Goal: Information Seeking & Learning: Understand process/instructions

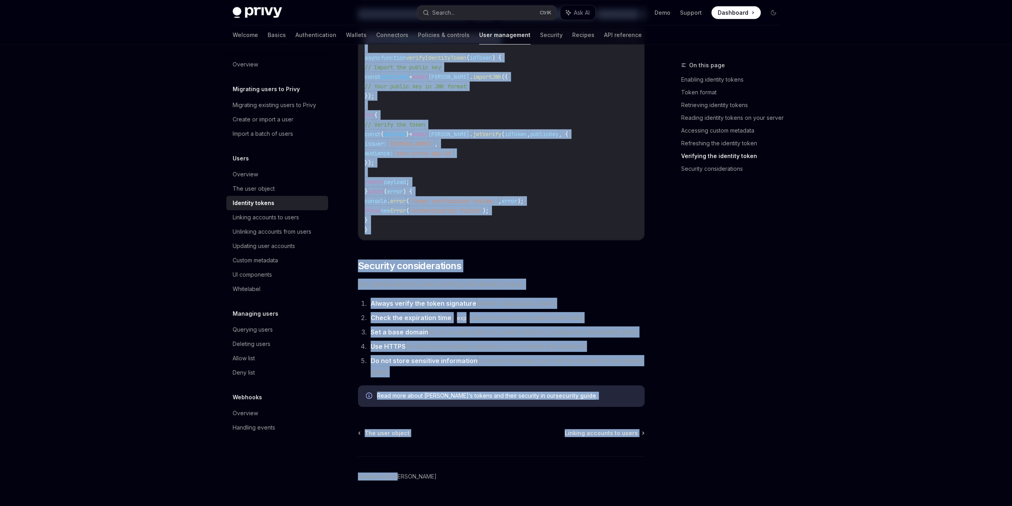
scroll to position [2390, 0]
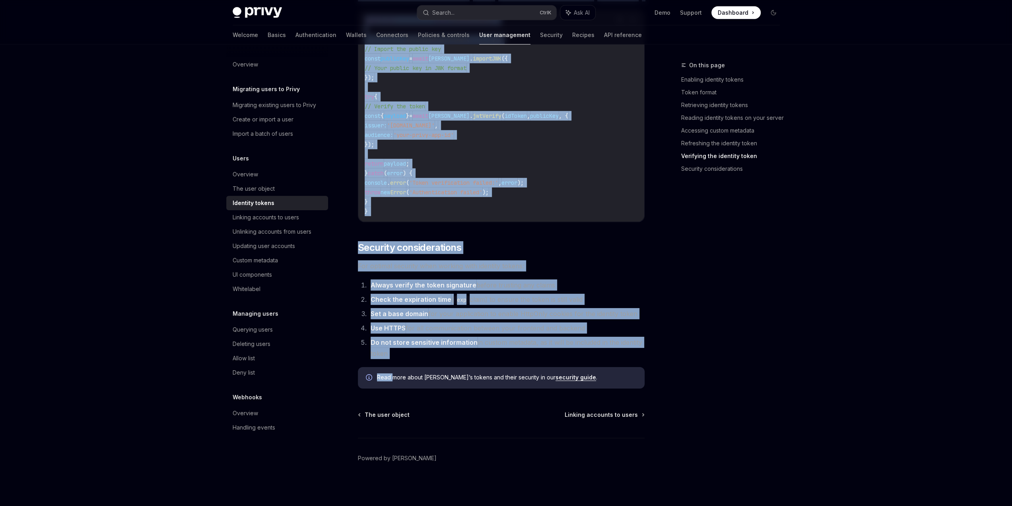
drag, startPoint x: 359, startPoint y: 80, endPoint x: 392, endPoint y: 358, distance: 280.8
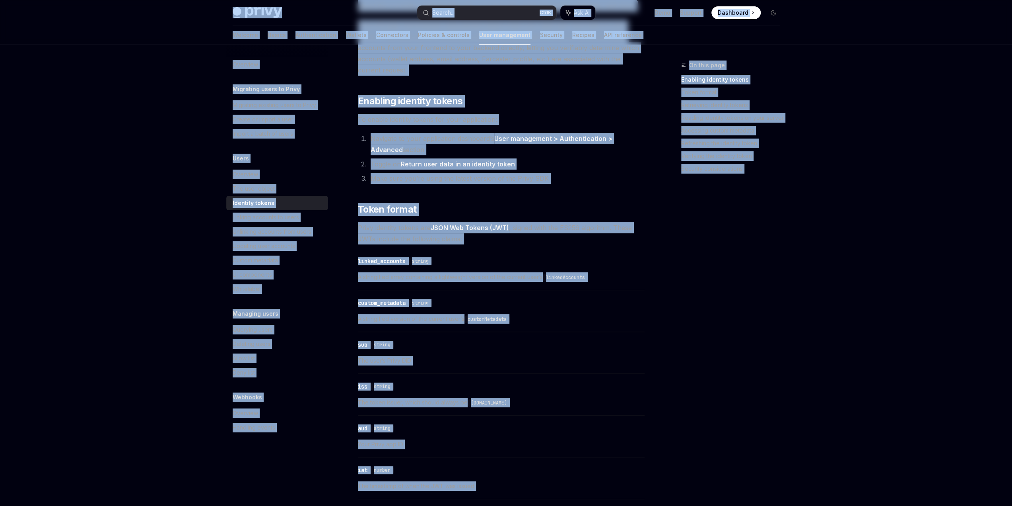
scroll to position [0, 0]
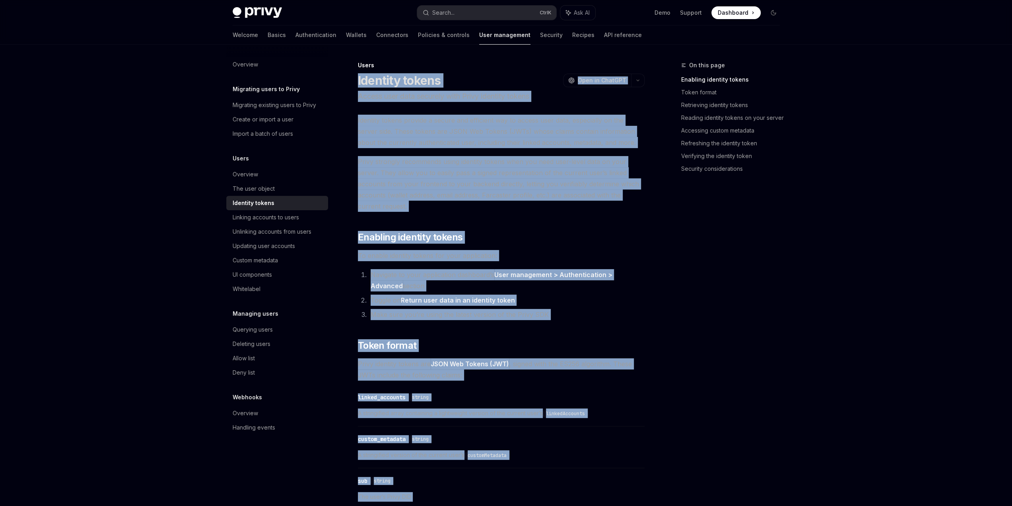
drag, startPoint x: 584, startPoint y: 376, endPoint x: 358, endPoint y: 79, distance: 373.2
copy div "Loremips dolors AmetCO Adip el SeddOEI Tempor inci utla etdolore magn Aliqu eni…"
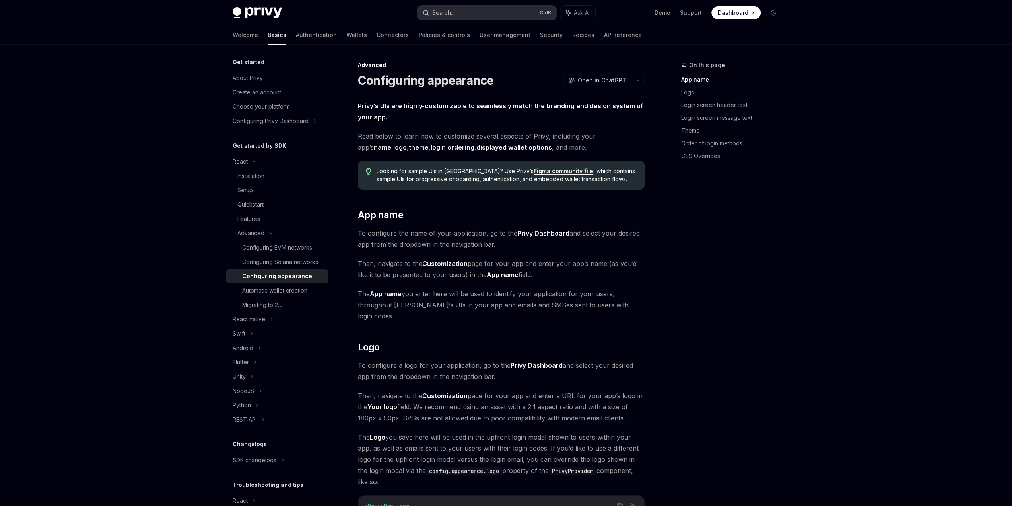
click at [452, 14] on div "Search..." at bounding box center [443, 13] width 22 height 10
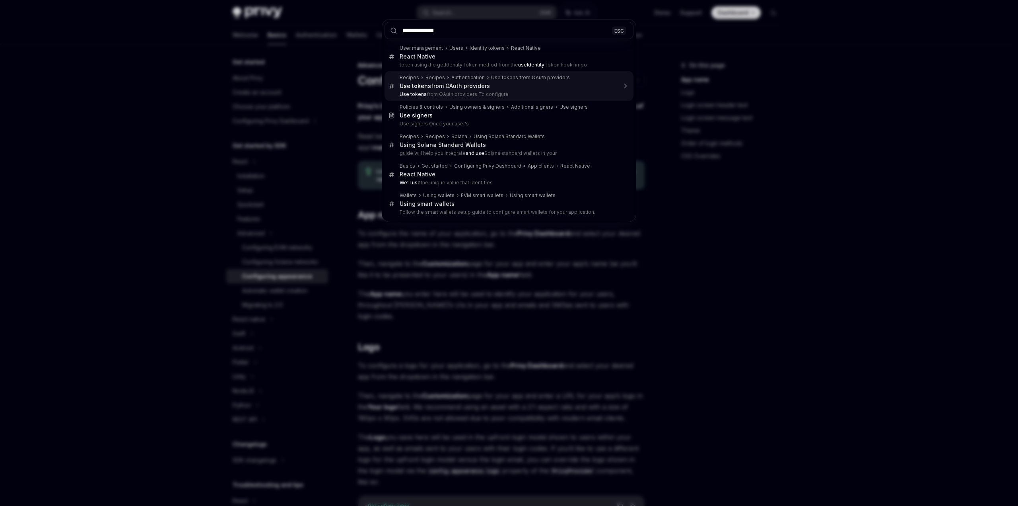
type input "**********"
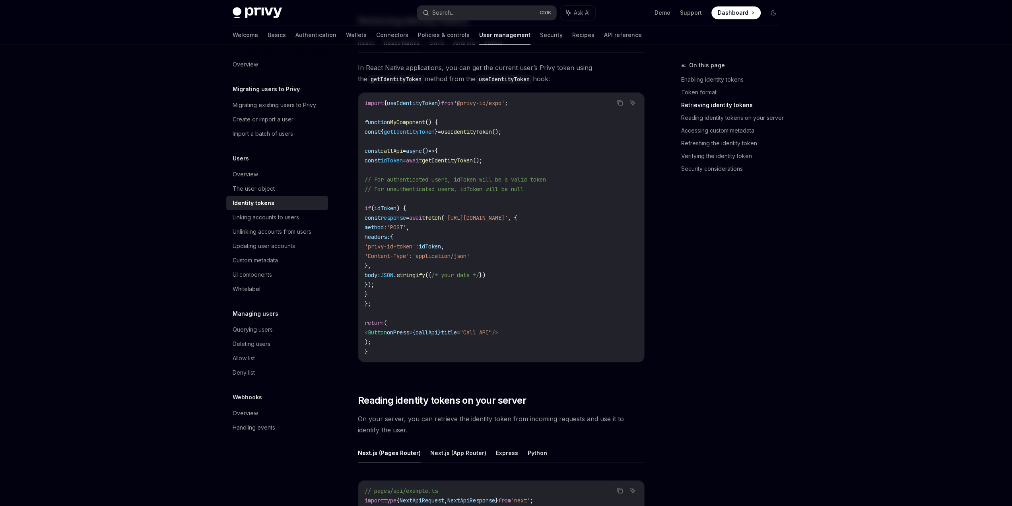
scroll to position [661, 0]
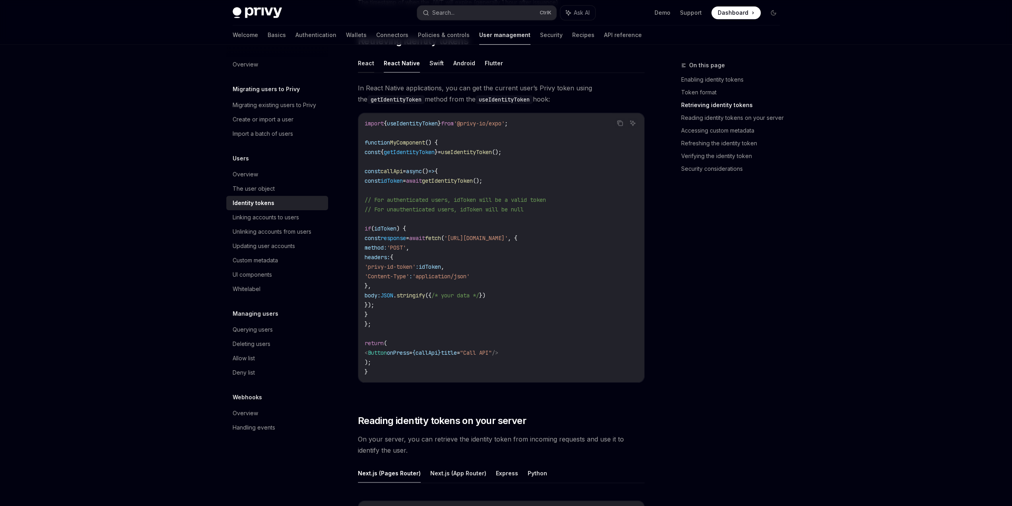
click at [362, 61] on button "React" at bounding box center [366, 63] width 16 height 19
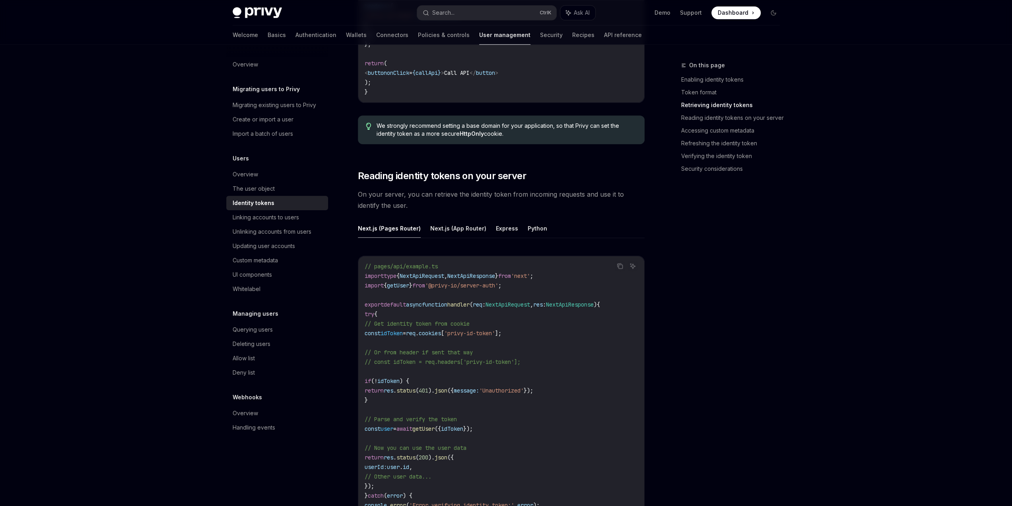
scroll to position [900, 0]
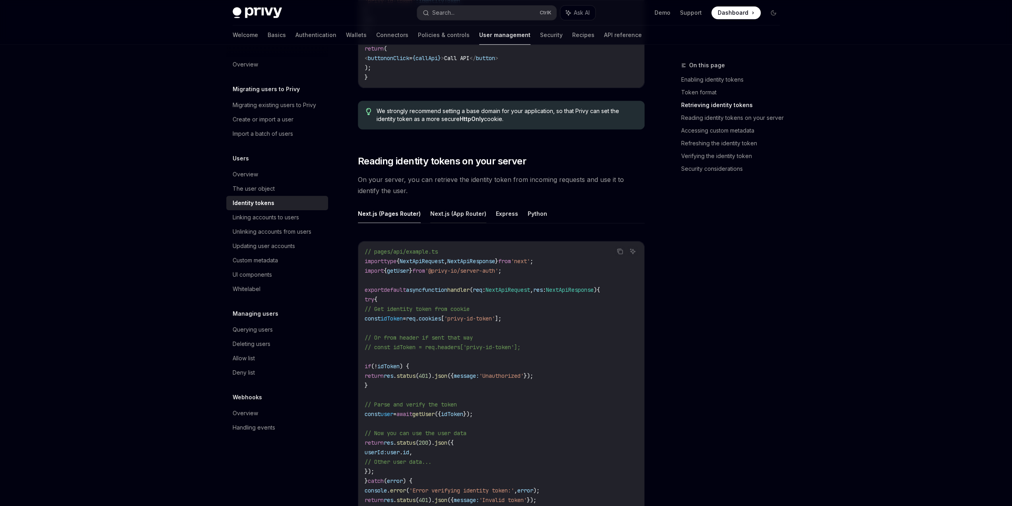
click at [461, 214] on button "Next.js (App Router)" at bounding box center [458, 213] width 56 height 19
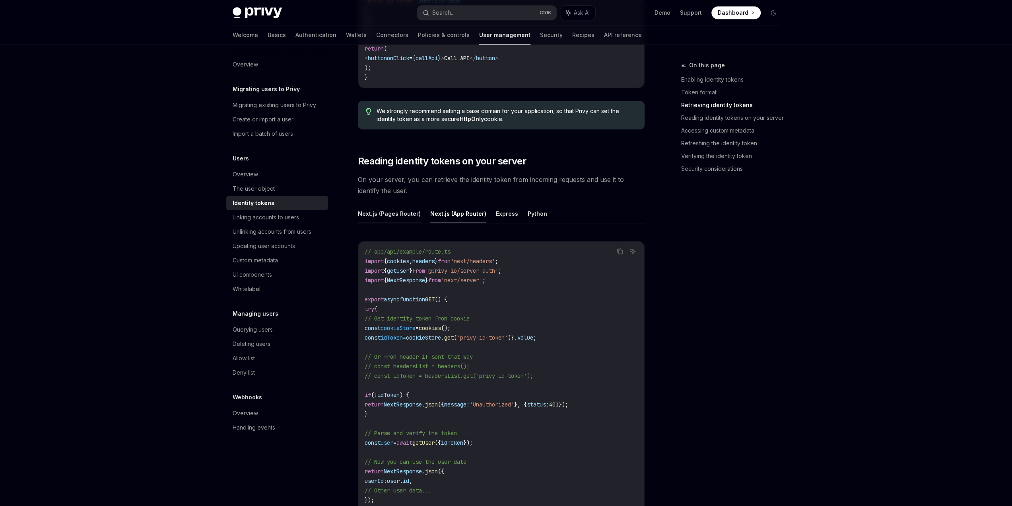
click at [391, 212] on button "Next.js (Pages Router)" at bounding box center [389, 213] width 63 height 19
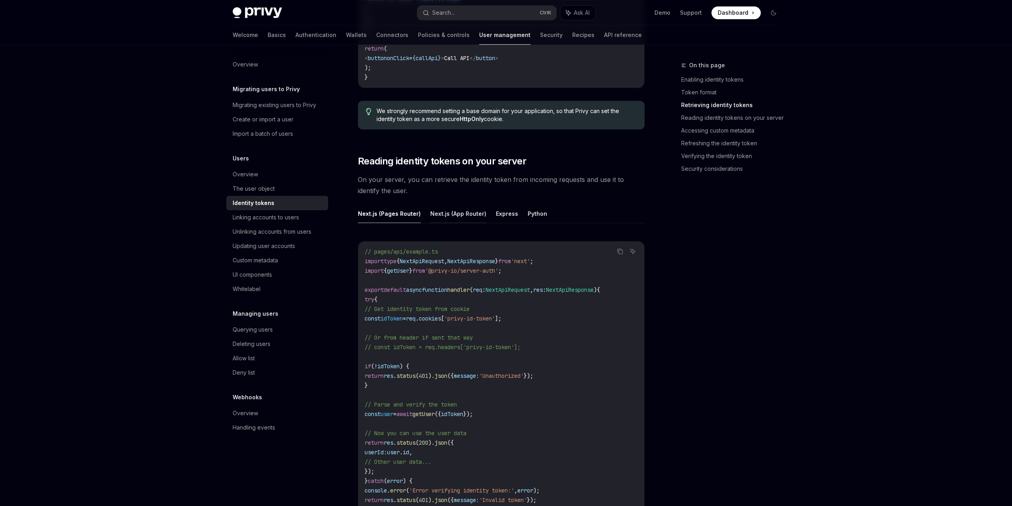
click at [453, 213] on button "Next.js (App Router)" at bounding box center [458, 213] width 56 height 19
type textarea "*"
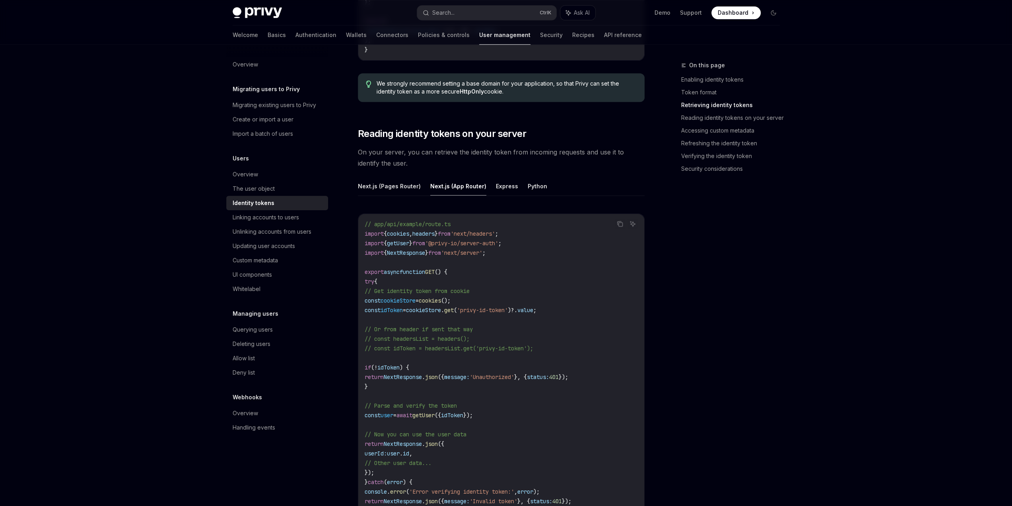
scroll to position [940, 0]
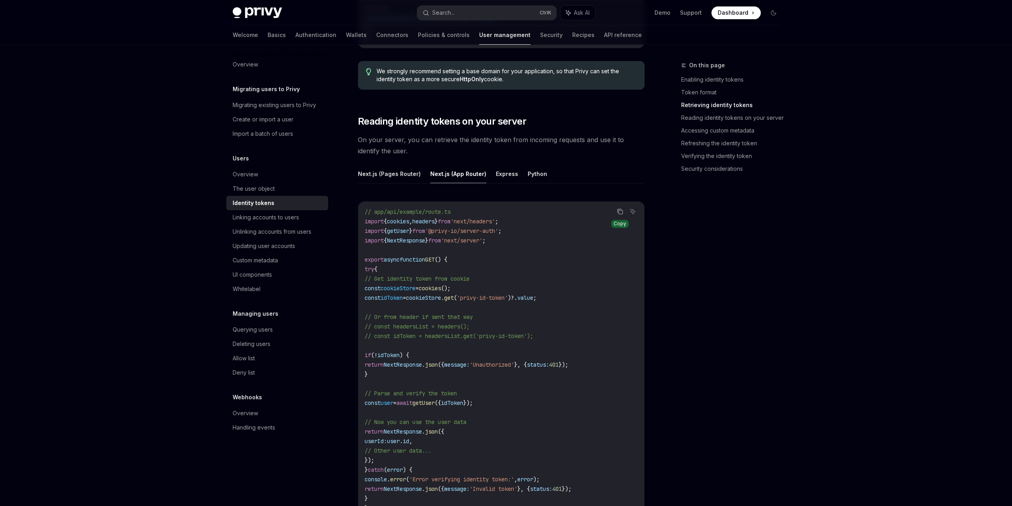
click at [619, 211] on icon "Copy the contents from the code block" at bounding box center [621, 212] width 4 height 4
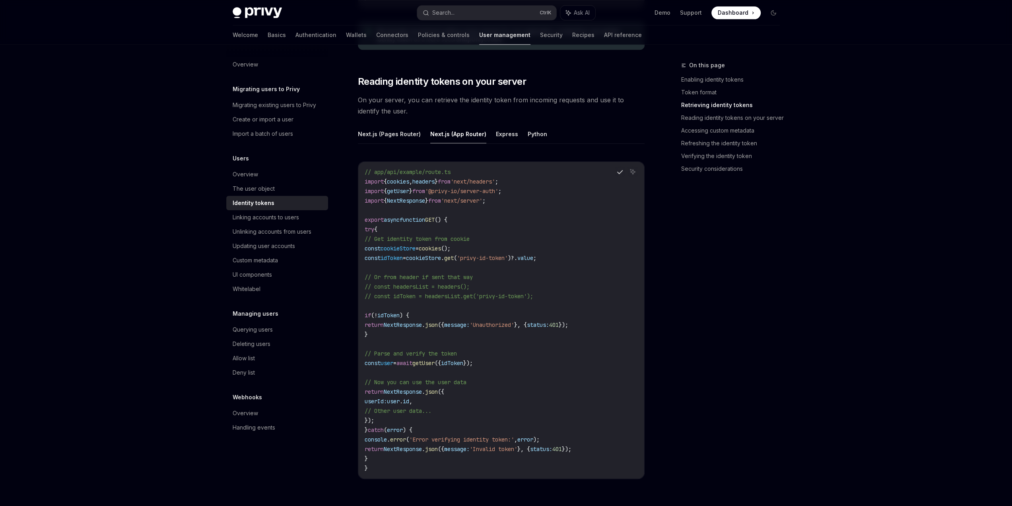
scroll to position [1019, 0]
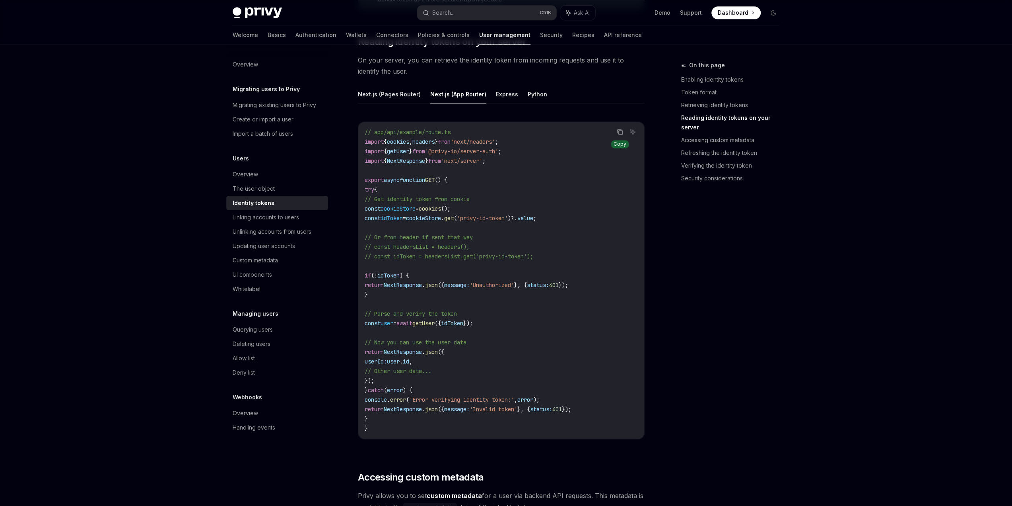
click at [622, 131] on icon "Copy the contents from the code block" at bounding box center [620, 131] width 6 height 6
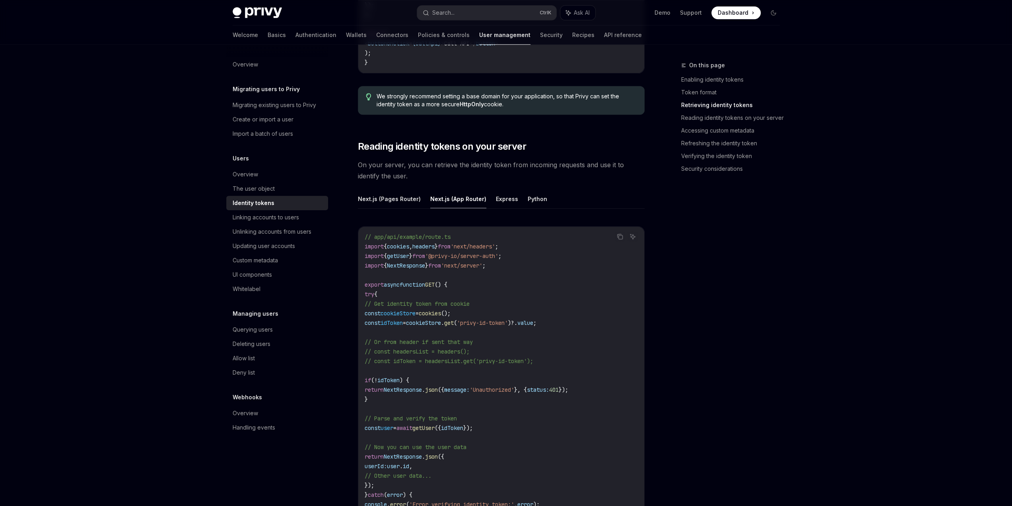
scroll to position [915, 0]
click at [507, 198] on button "Express" at bounding box center [507, 198] width 22 height 19
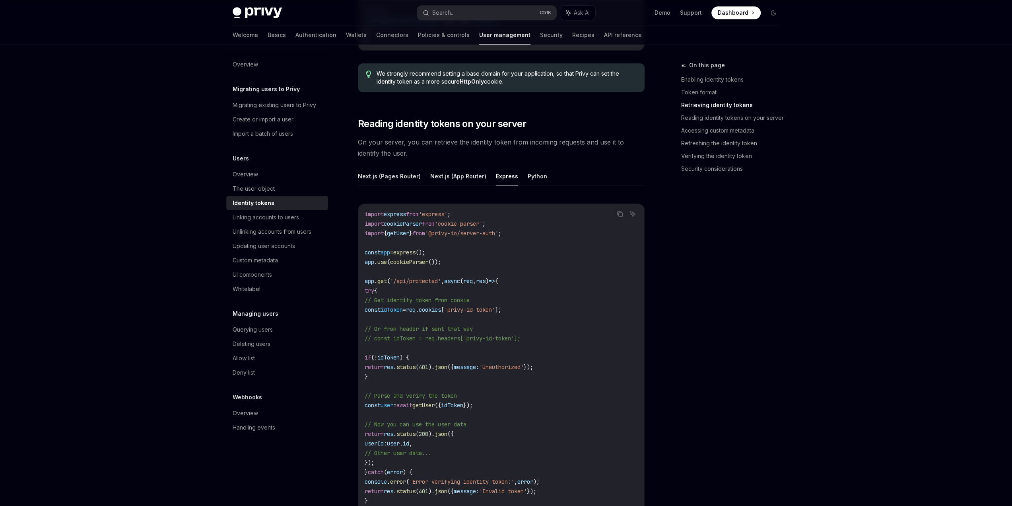
scroll to position [955, 0]
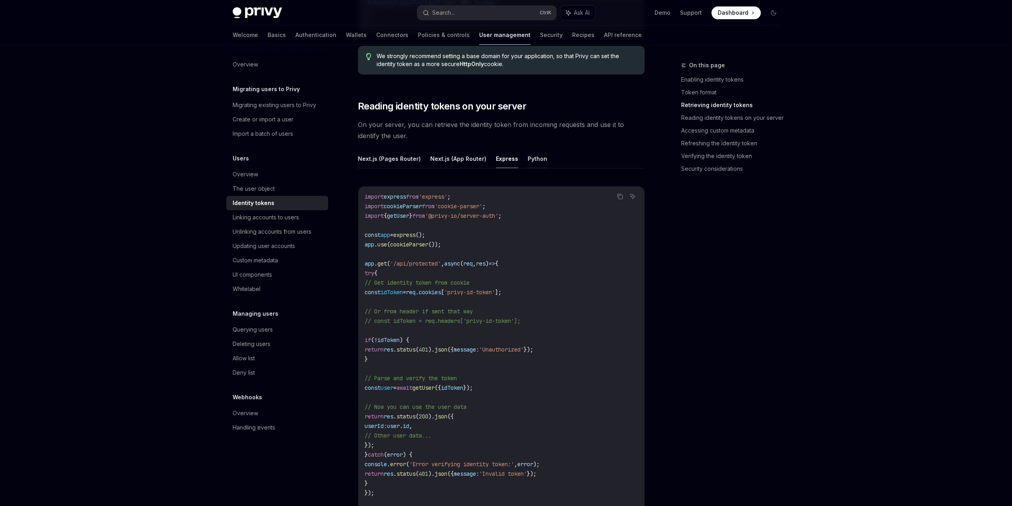
click at [530, 158] on button "Python" at bounding box center [537, 158] width 19 height 19
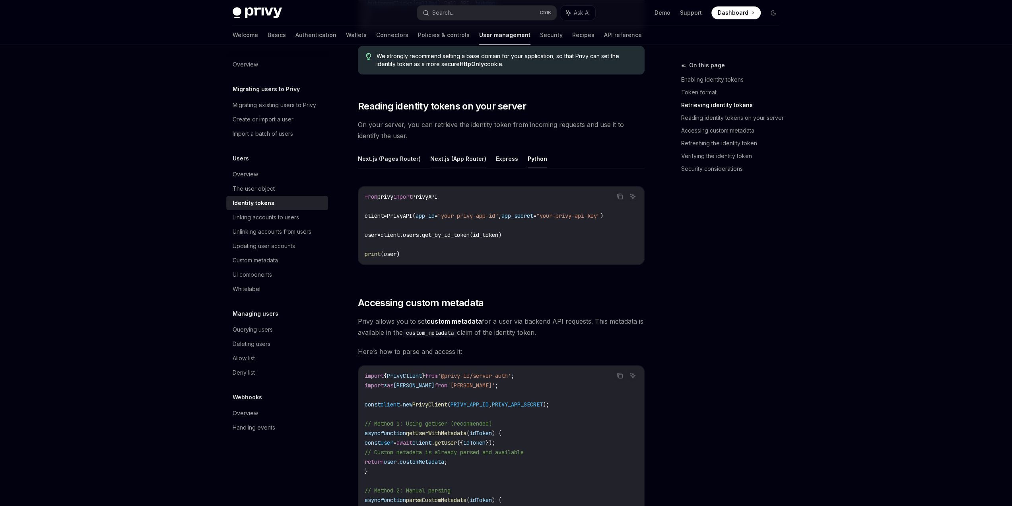
click at [447, 157] on button "Next.js (App Router)" at bounding box center [458, 158] width 56 height 19
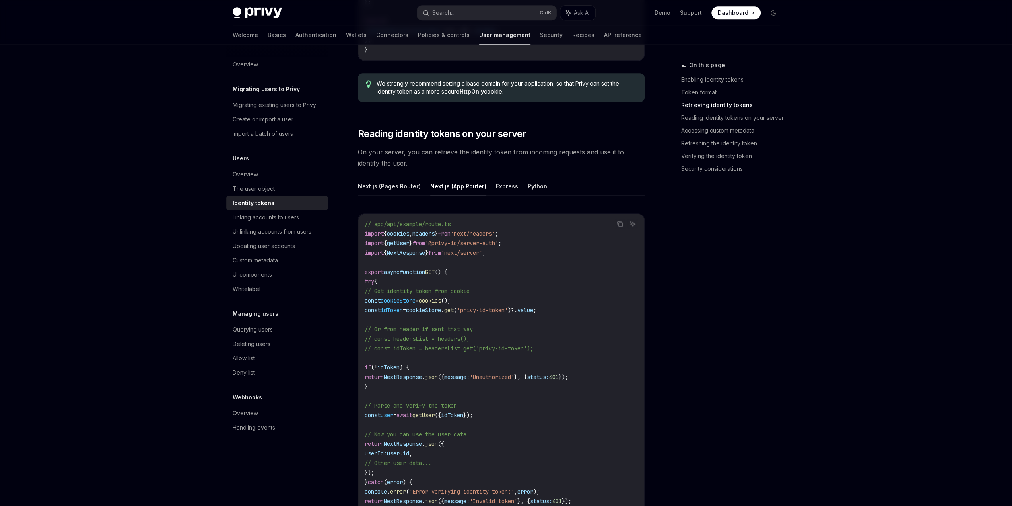
scroll to position [915, 0]
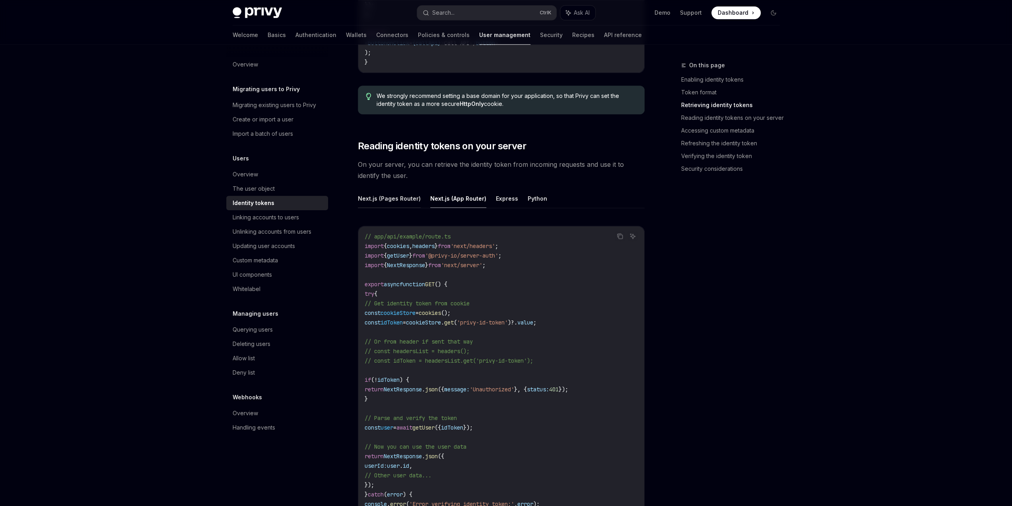
click at [391, 200] on button "Next.js (Pages Router)" at bounding box center [389, 198] width 63 height 19
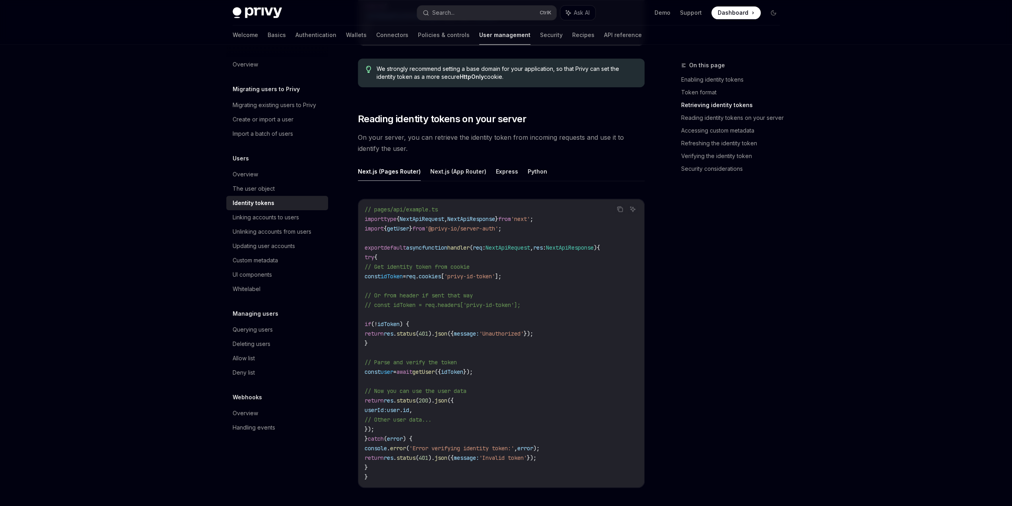
scroll to position [955, 0]
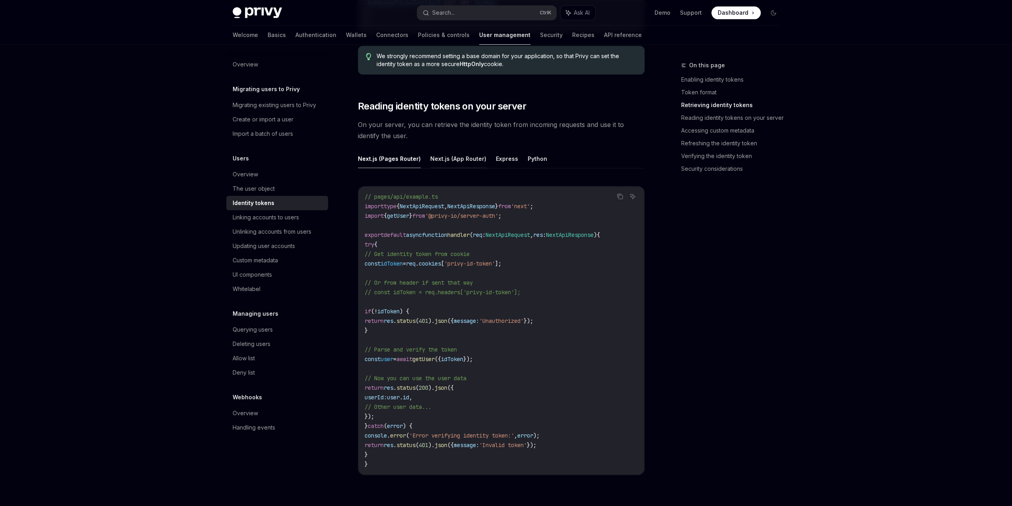
click at [449, 158] on button "Next.js (App Router)" at bounding box center [458, 158] width 56 height 19
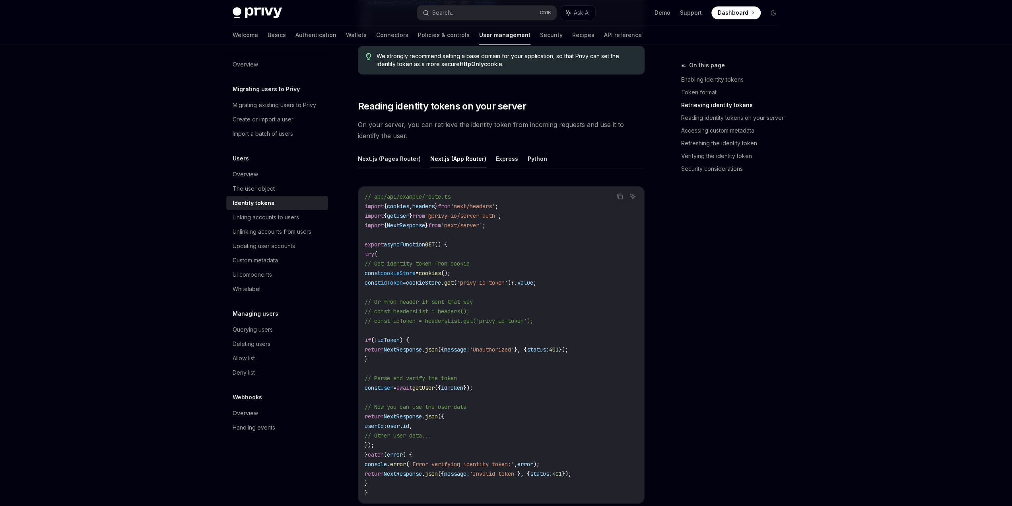
click at [399, 159] on button "Next.js (Pages Router)" at bounding box center [389, 158] width 63 height 19
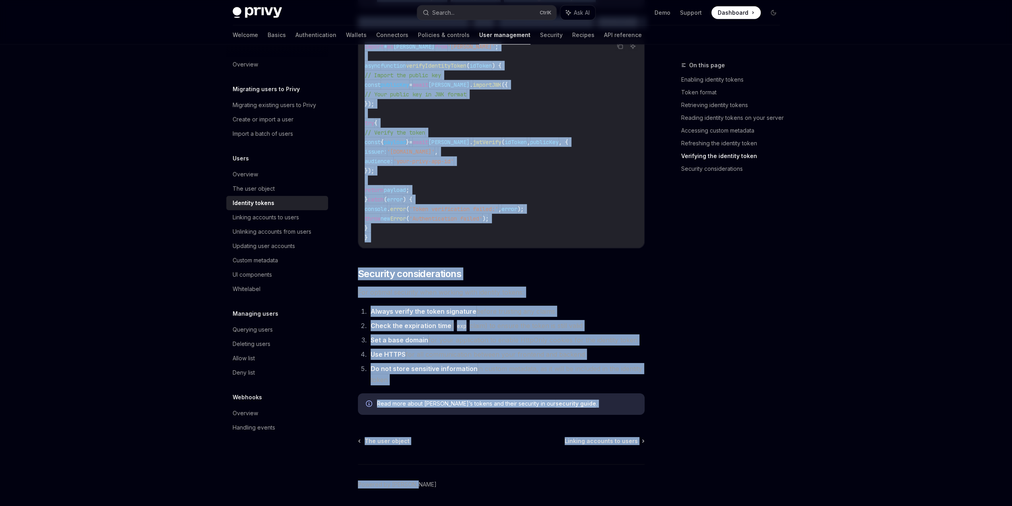
scroll to position [2390, 0]
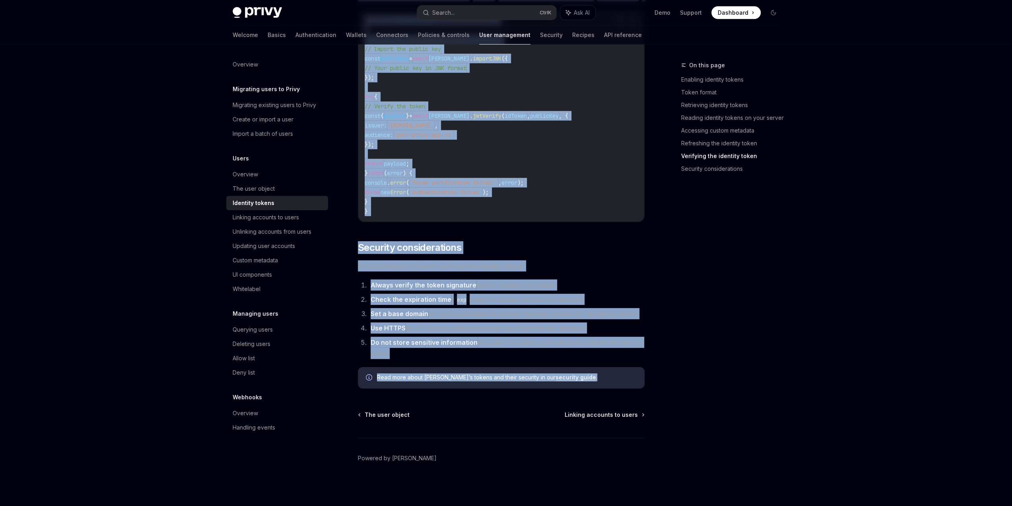
drag, startPoint x: 359, startPoint y: 82, endPoint x: 586, endPoint y: 379, distance: 374.2
copy div "Loremips dolors AmetCO Adip el SeddOEI Tempor inci utla etdolore magn Aliqu eni…"
click at [627, 241] on h2 "​ Security considerations" at bounding box center [501, 247] width 287 height 13
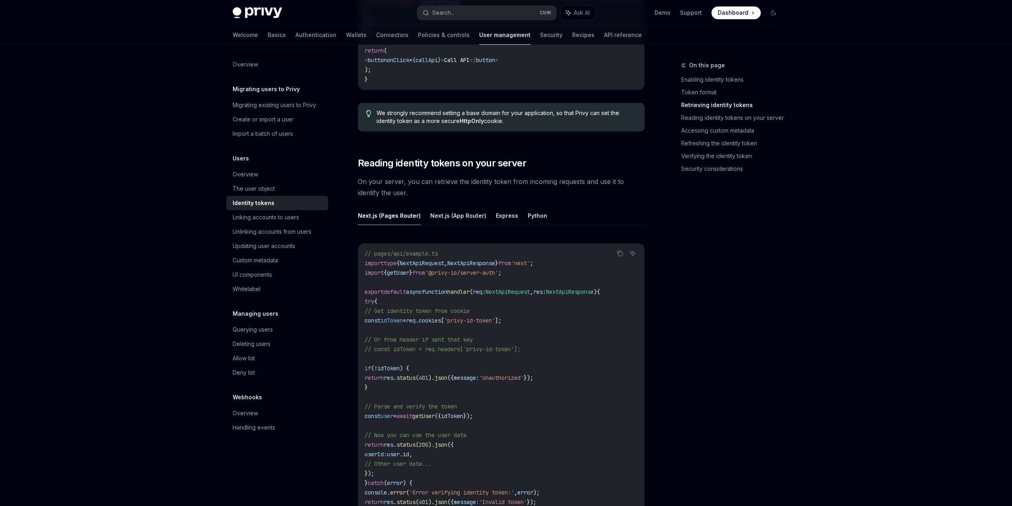
scroll to position [915, 0]
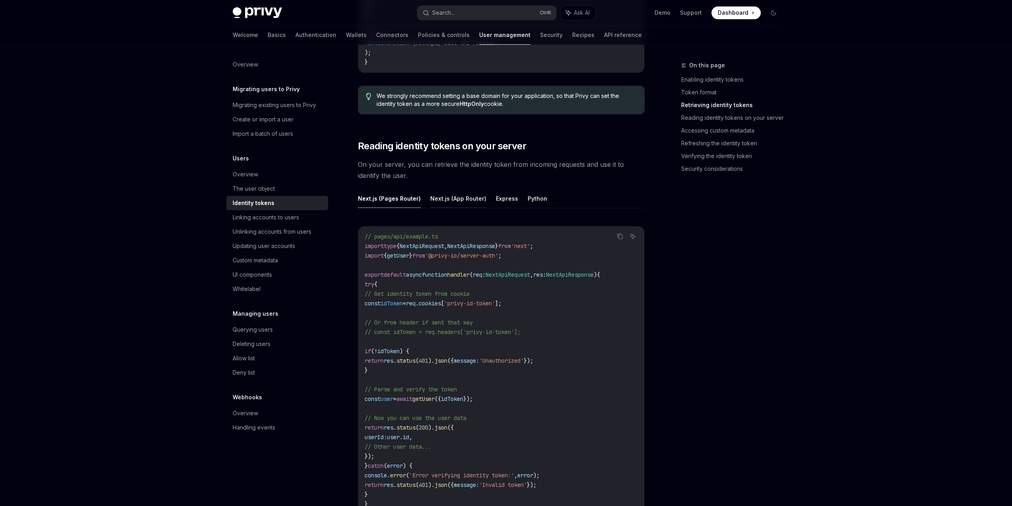
click at [453, 199] on button "Next.js (App Router)" at bounding box center [458, 198] width 56 height 19
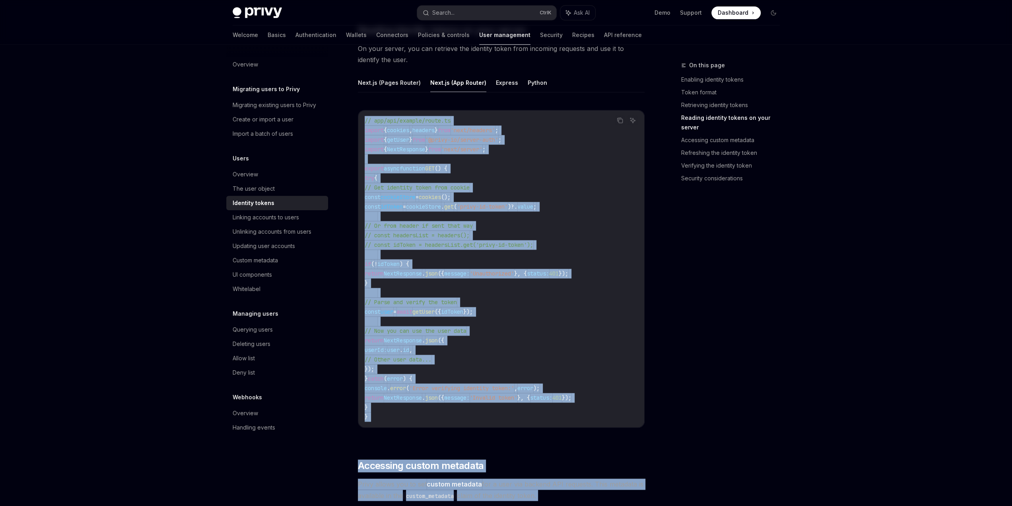
scroll to position [1162, 0]
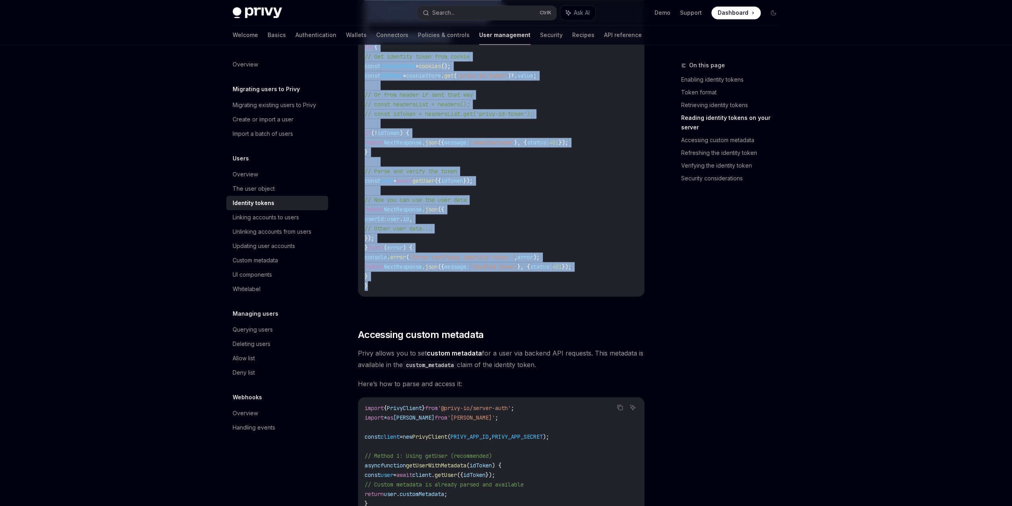
drag, startPoint x: 363, startPoint y: 233, endPoint x: 401, endPoint y: 284, distance: 64.3
click at [401, 284] on div "// app/api/example/route.ts import { cookies , headers } from 'next/headers' ; …" at bounding box center [501, 137] width 286 height 317
copy code "// app/api/example/route.ts import { cookies , headers } from 'next/headers' ; …"
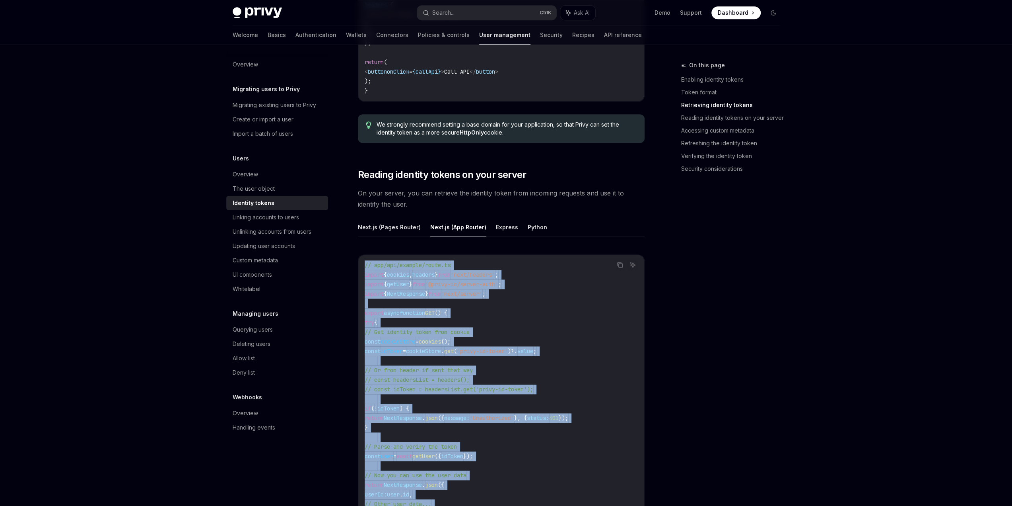
scroll to position [883, 0]
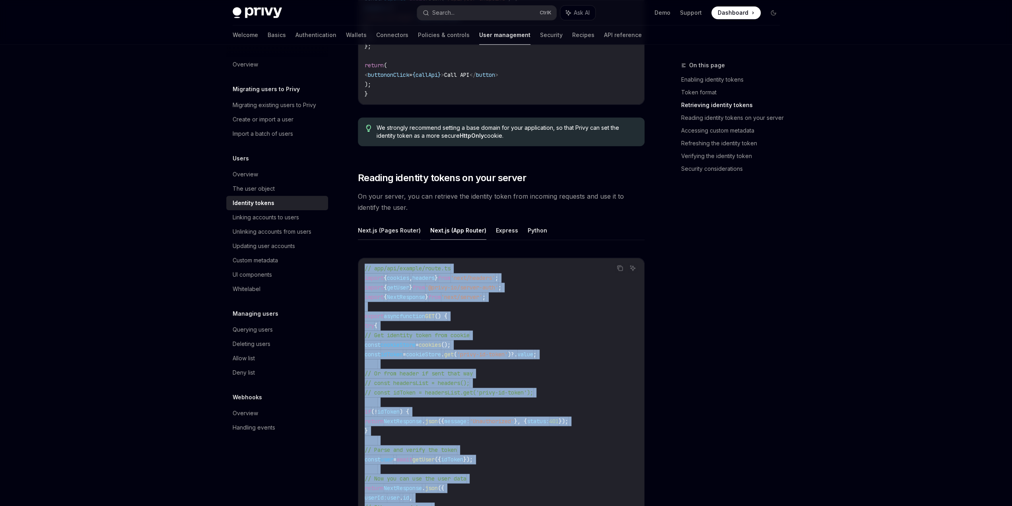
click at [397, 227] on button "Next.js (Pages Router)" at bounding box center [389, 230] width 63 height 19
type textarea "*"
